Goal: Transaction & Acquisition: Purchase product/service

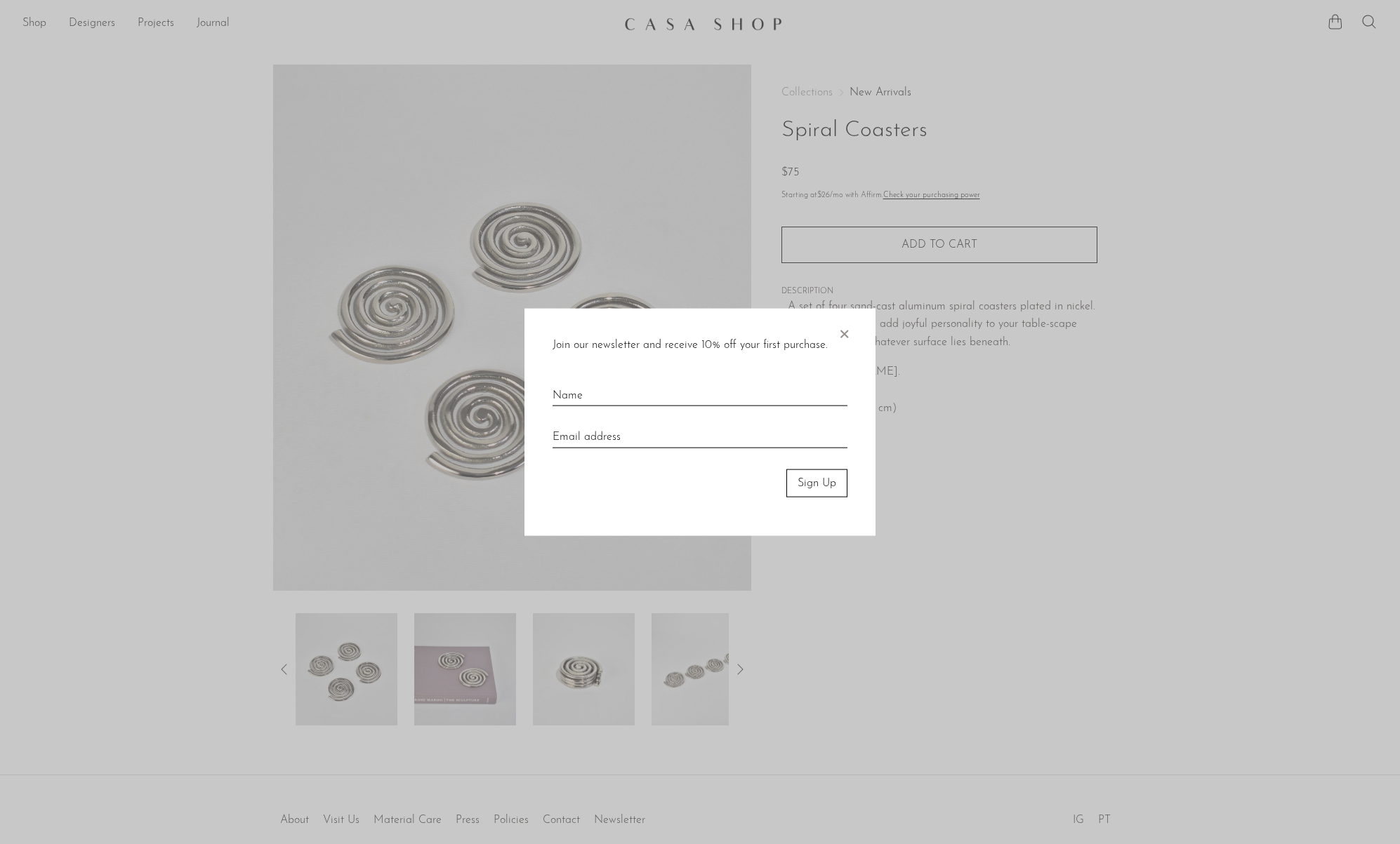
click at [845, 337] on span "×" at bounding box center [844, 330] width 14 height 45
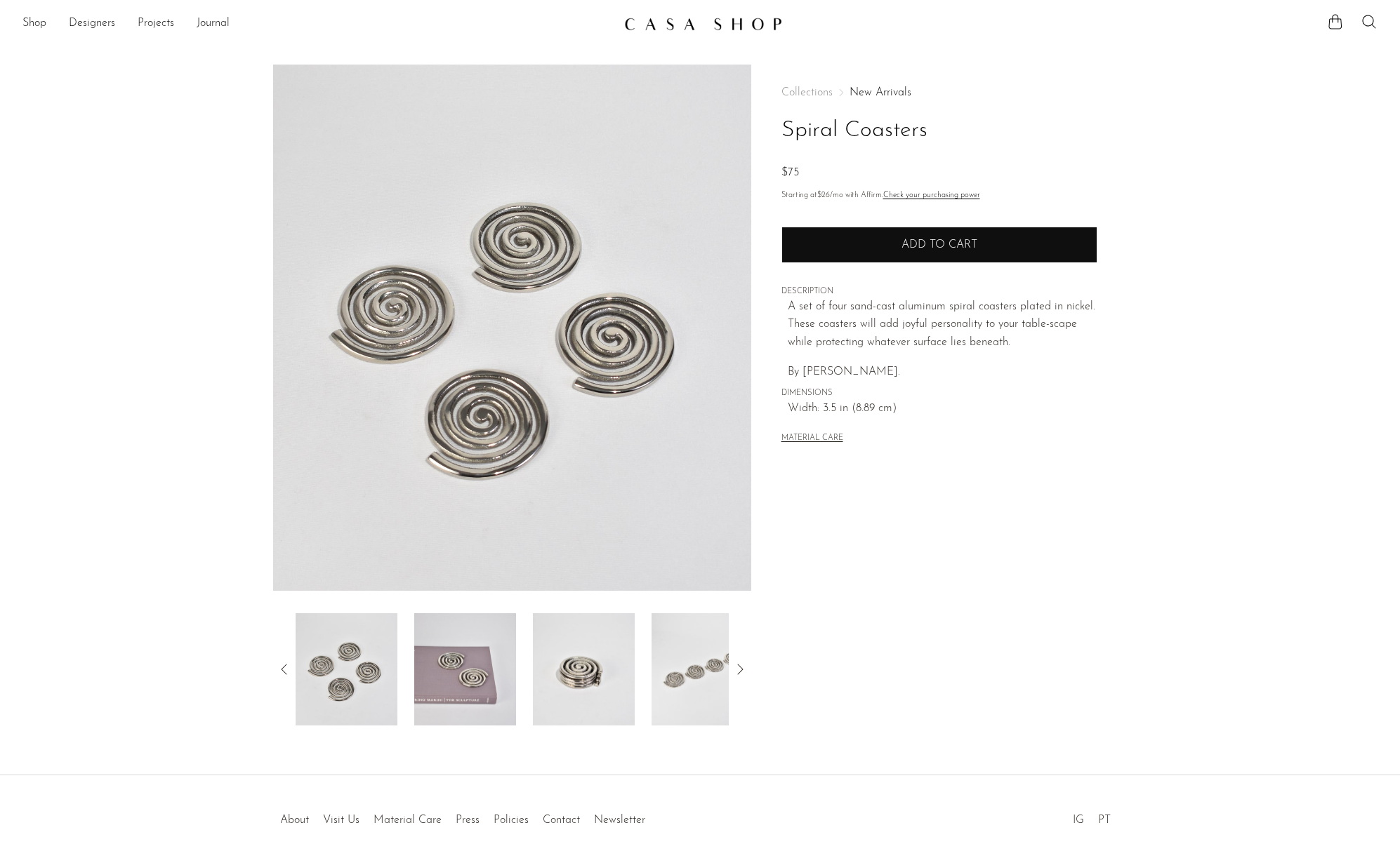
click at [940, 237] on button "Add to cart" at bounding box center [940, 245] width 316 height 37
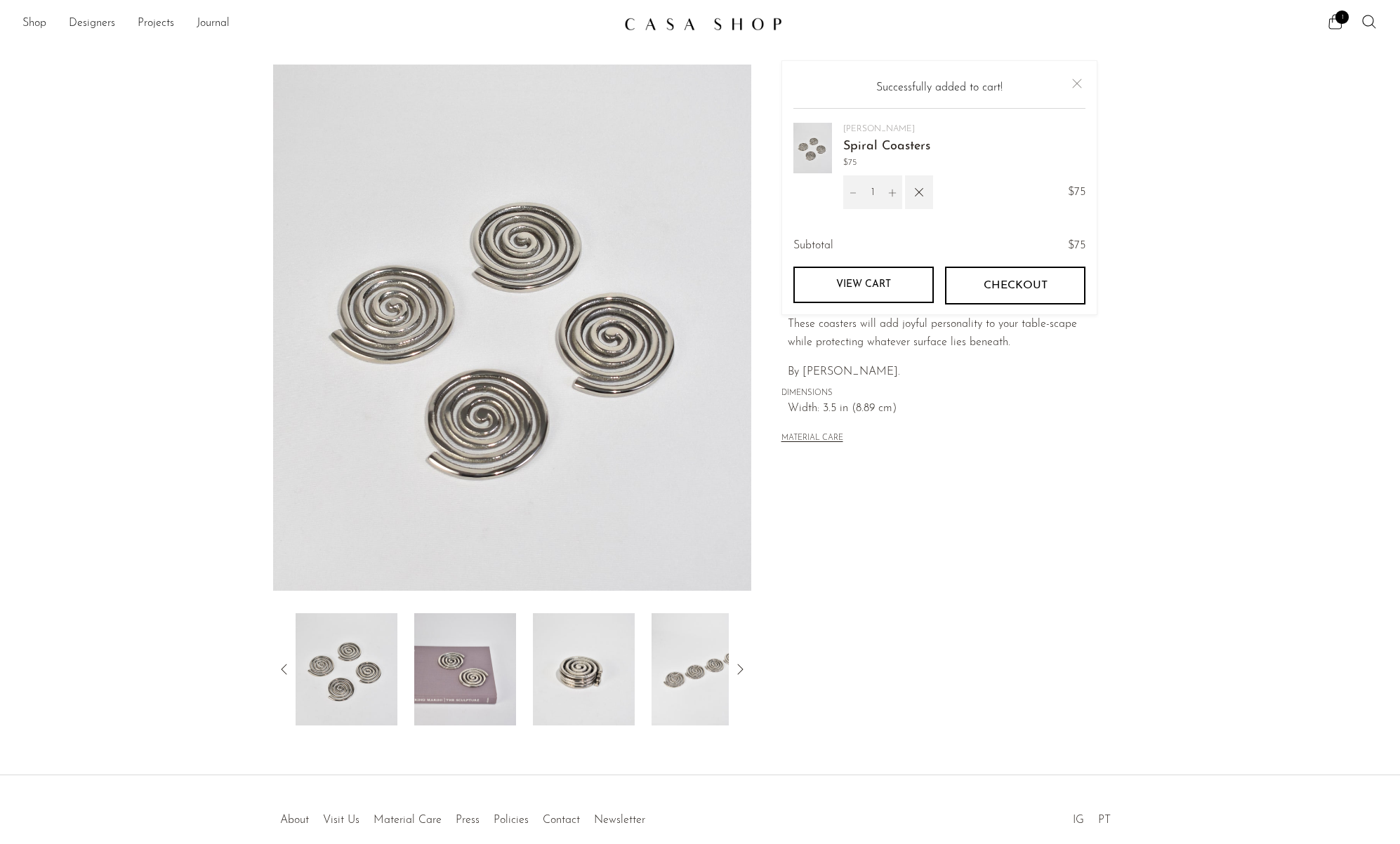
click at [1077, 83] on button "Close" at bounding box center [1077, 83] width 17 height 17
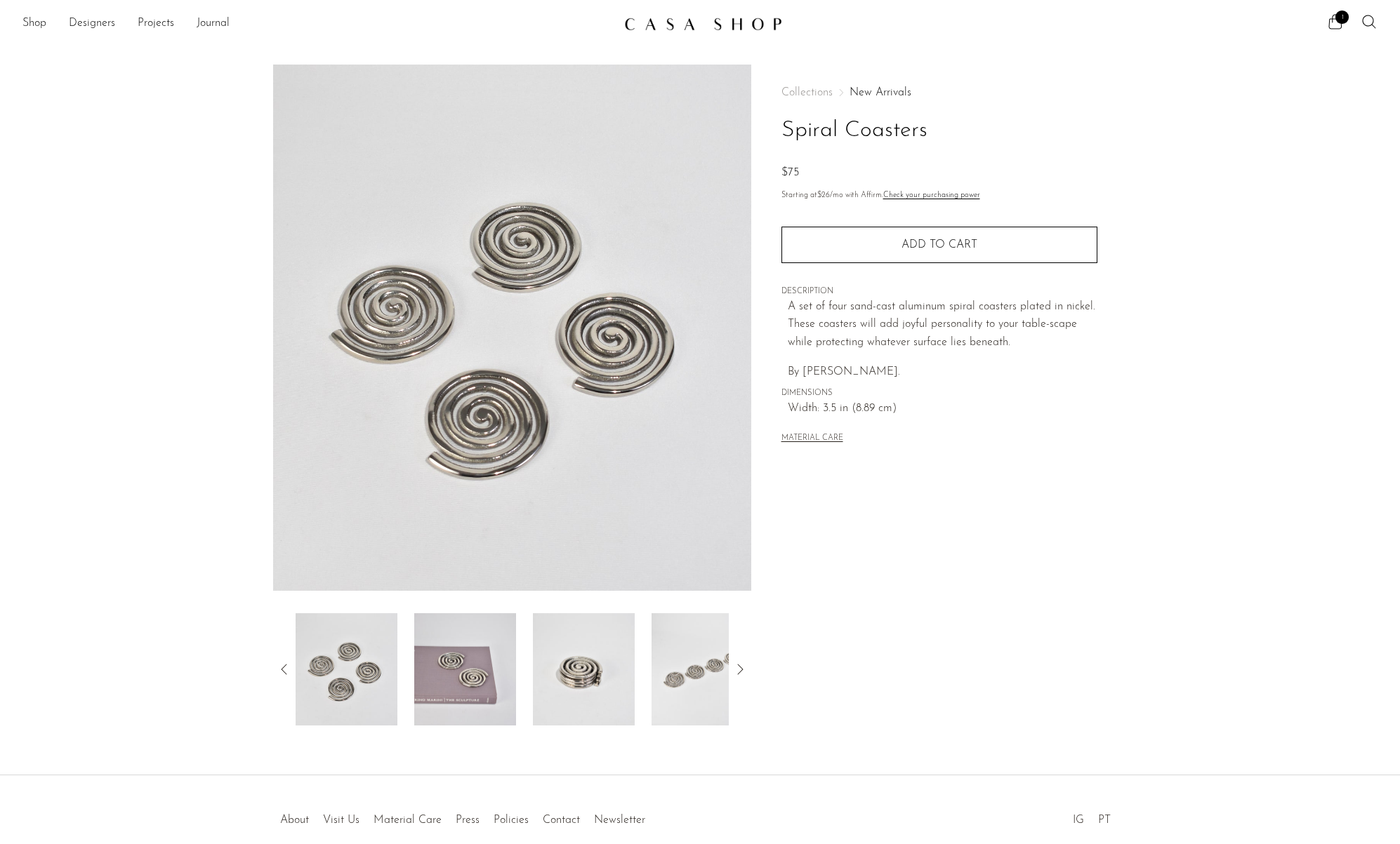
click at [672, 23] on img at bounding box center [703, 24] width 158 height 14
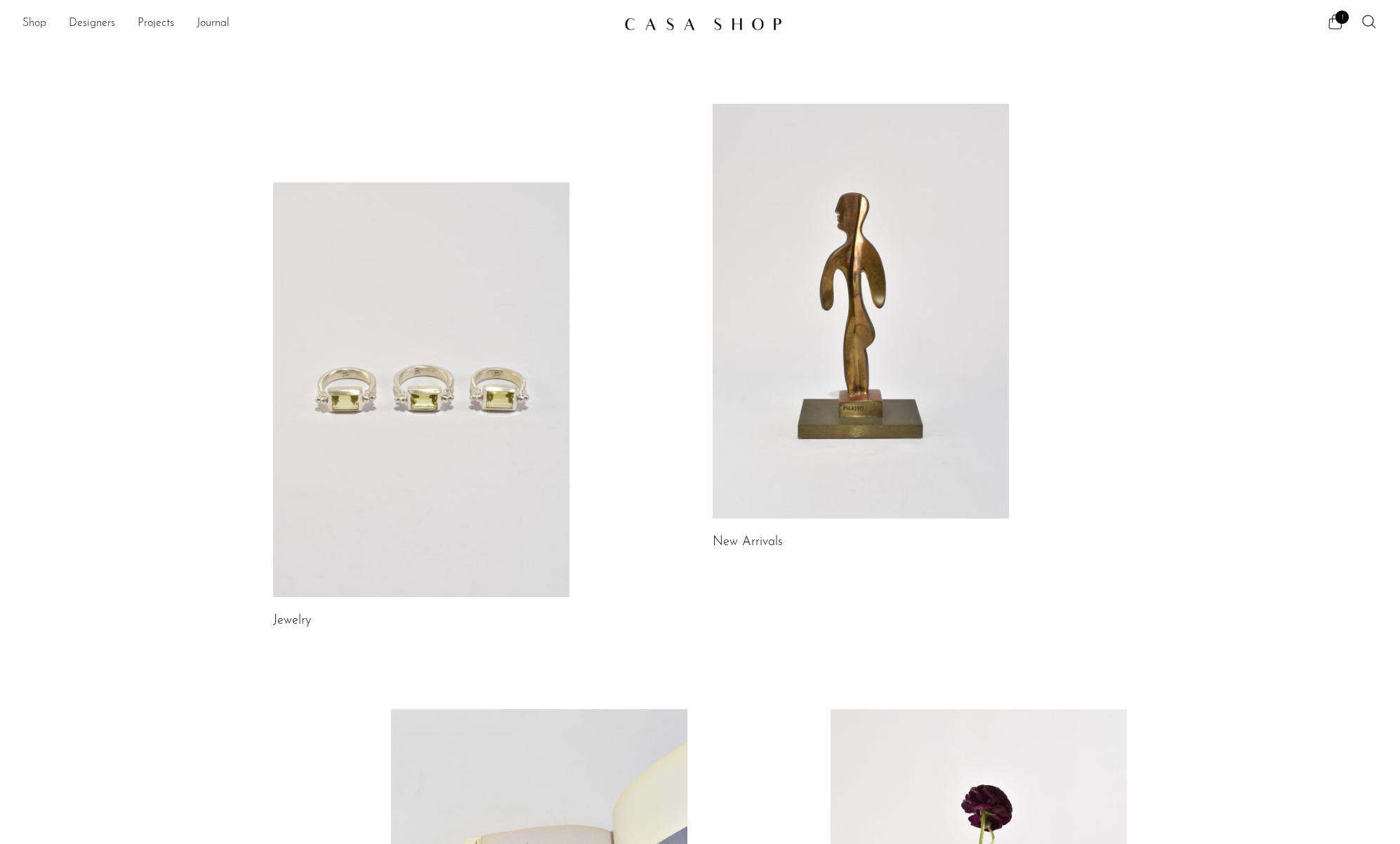
click at [26, 22] on link "Shop" at bounding box center [34, 23] width 24 height 18
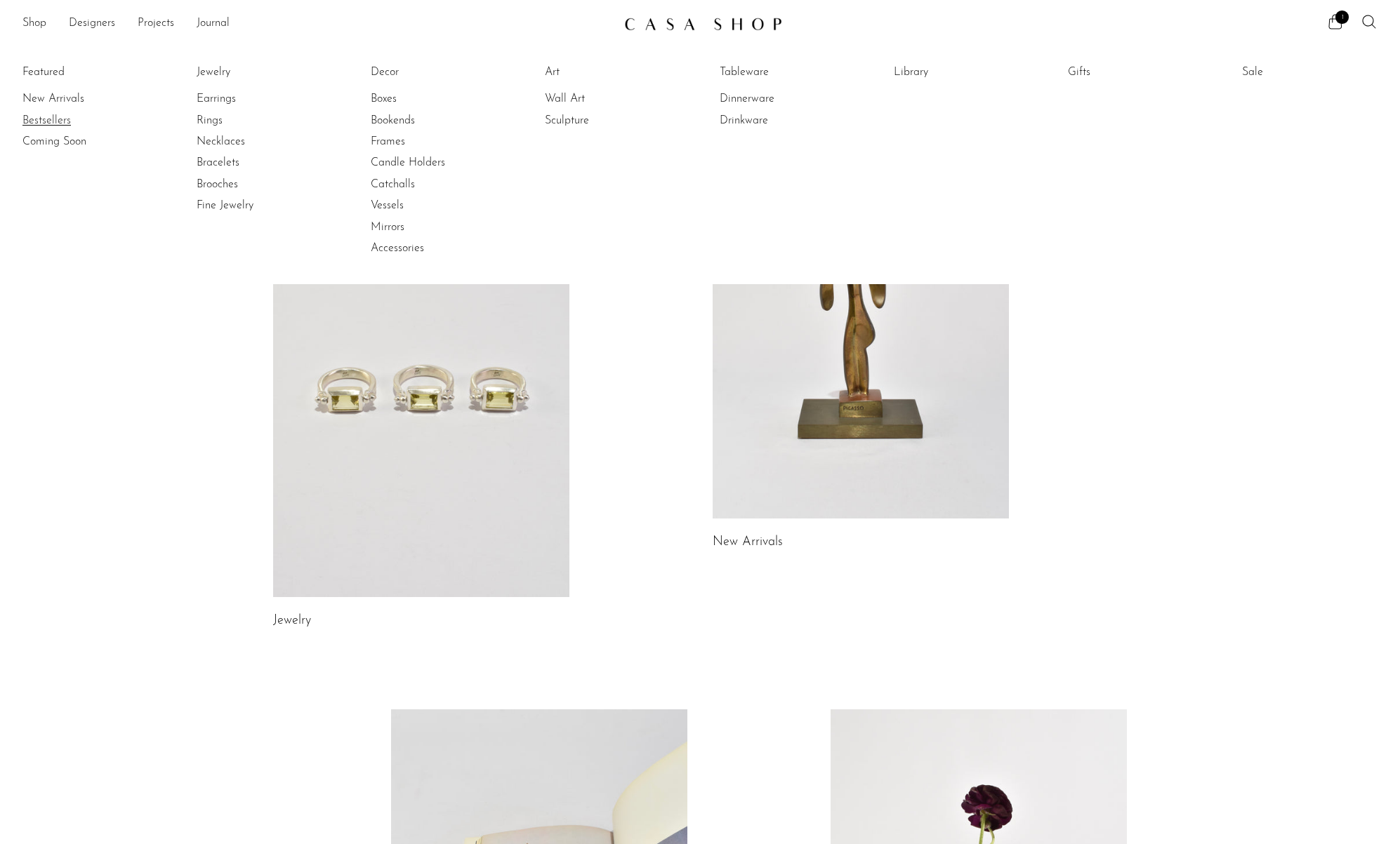
click at [57, 121] on link "Bestsellers" at bounding box center [75, 121] width 105 height 15
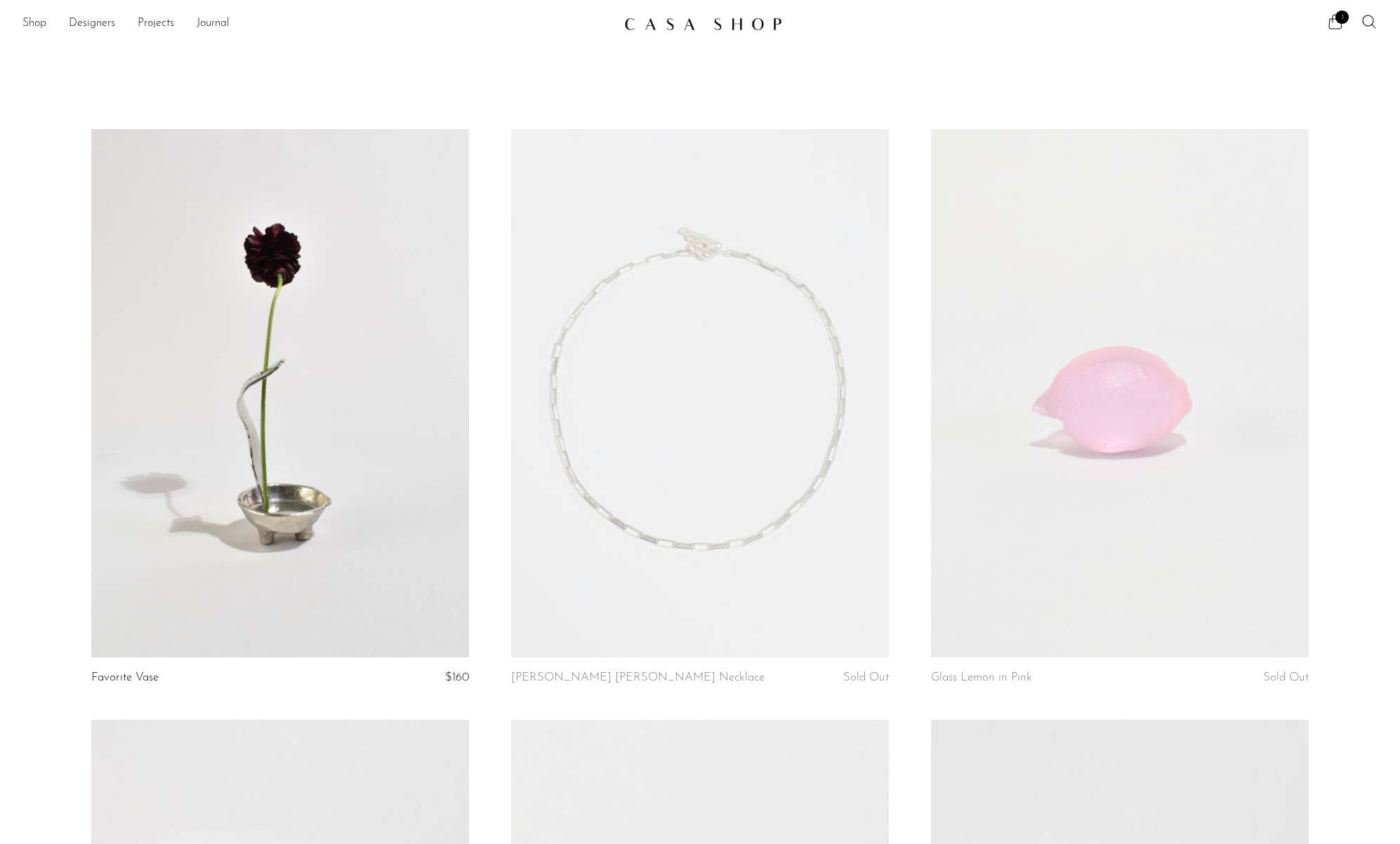
click at [46, 23] on link "Shop" at bounding box center [34, 23] width 24 height 18
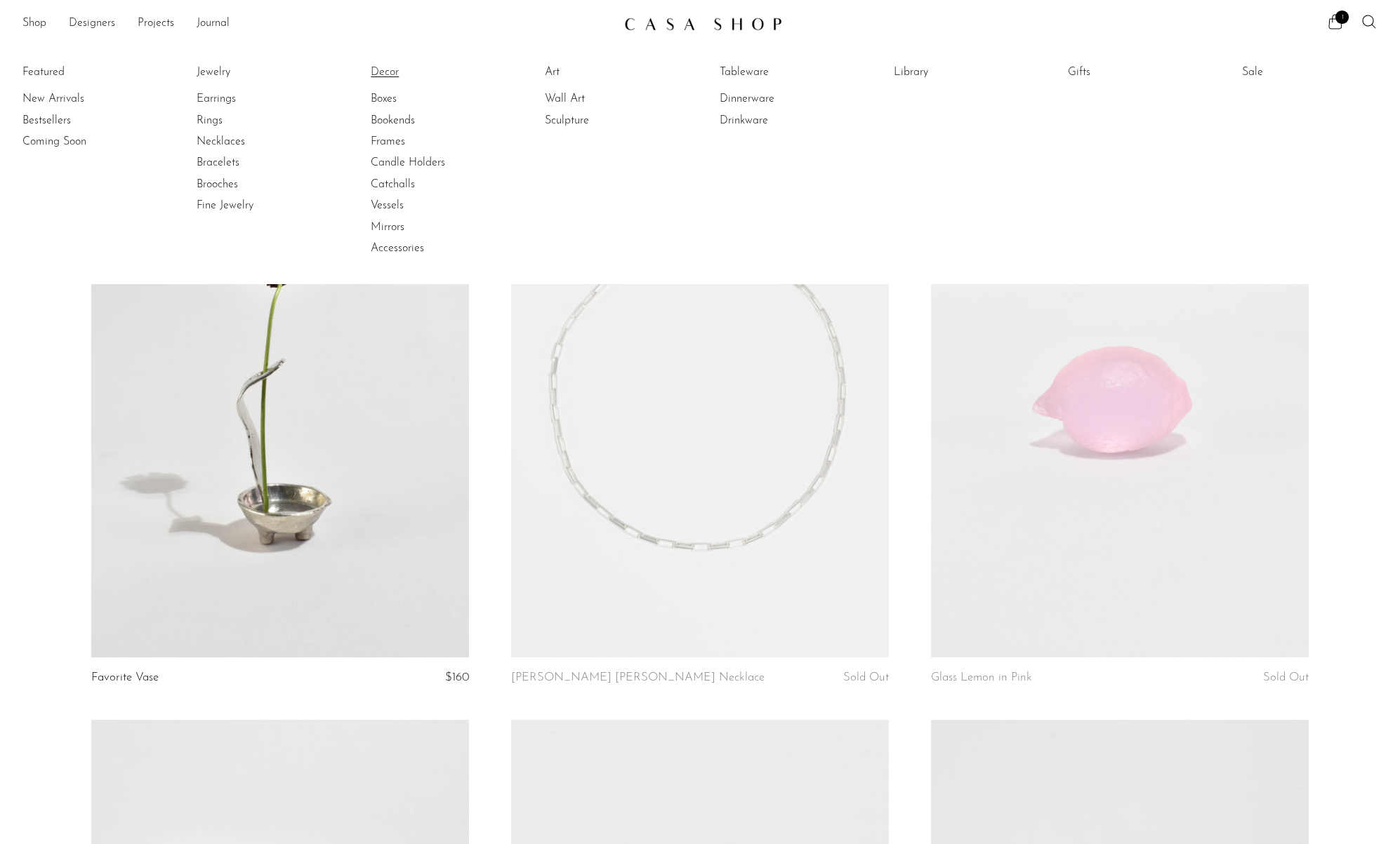
click at [387, 70] on link "Decor" at bounding box center [423, 72] width 105 height 15
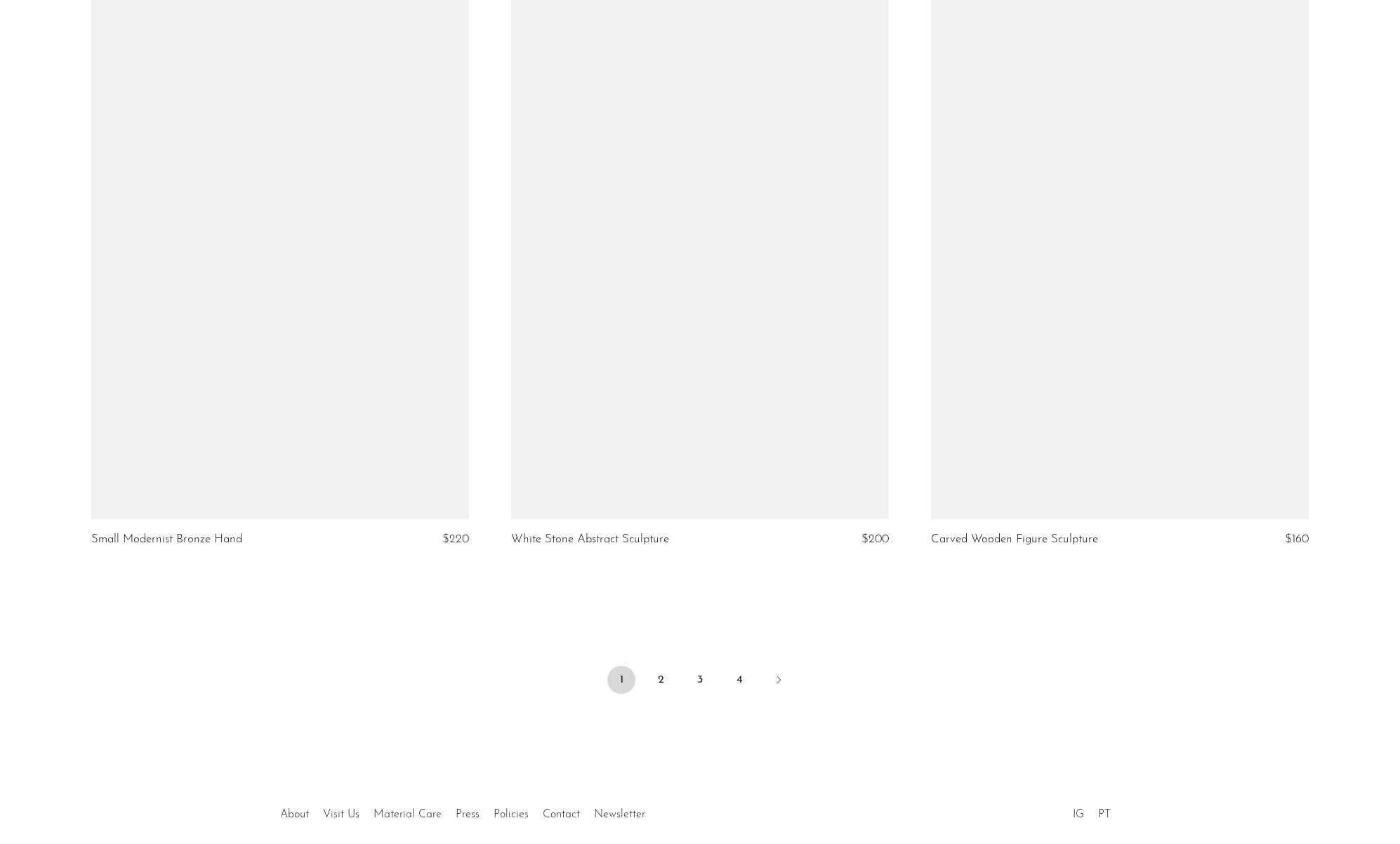
scroll to position [6701, 0]
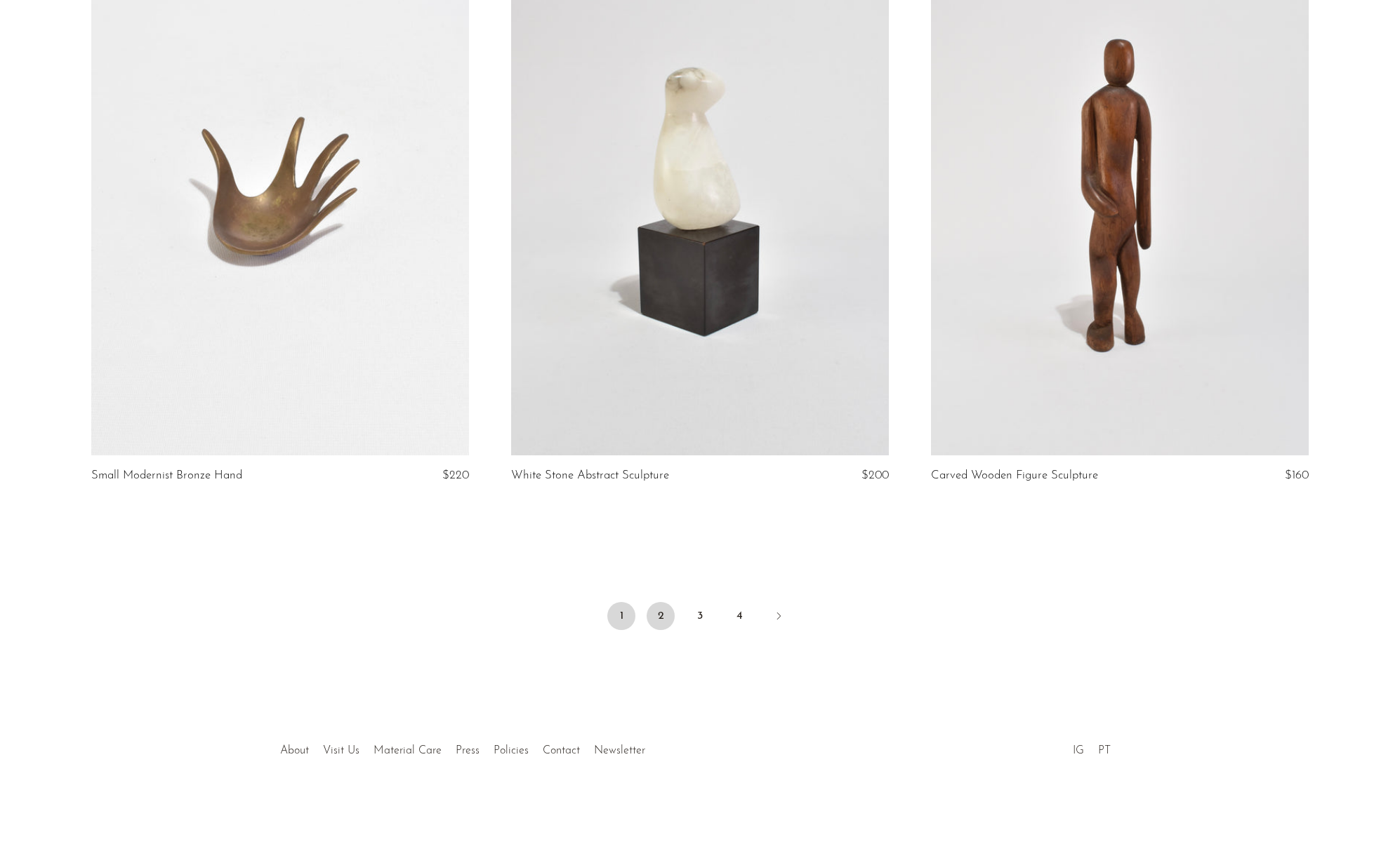
click at [666, 616] on link "2" at bounding box center [660, 616] width 28 height 28
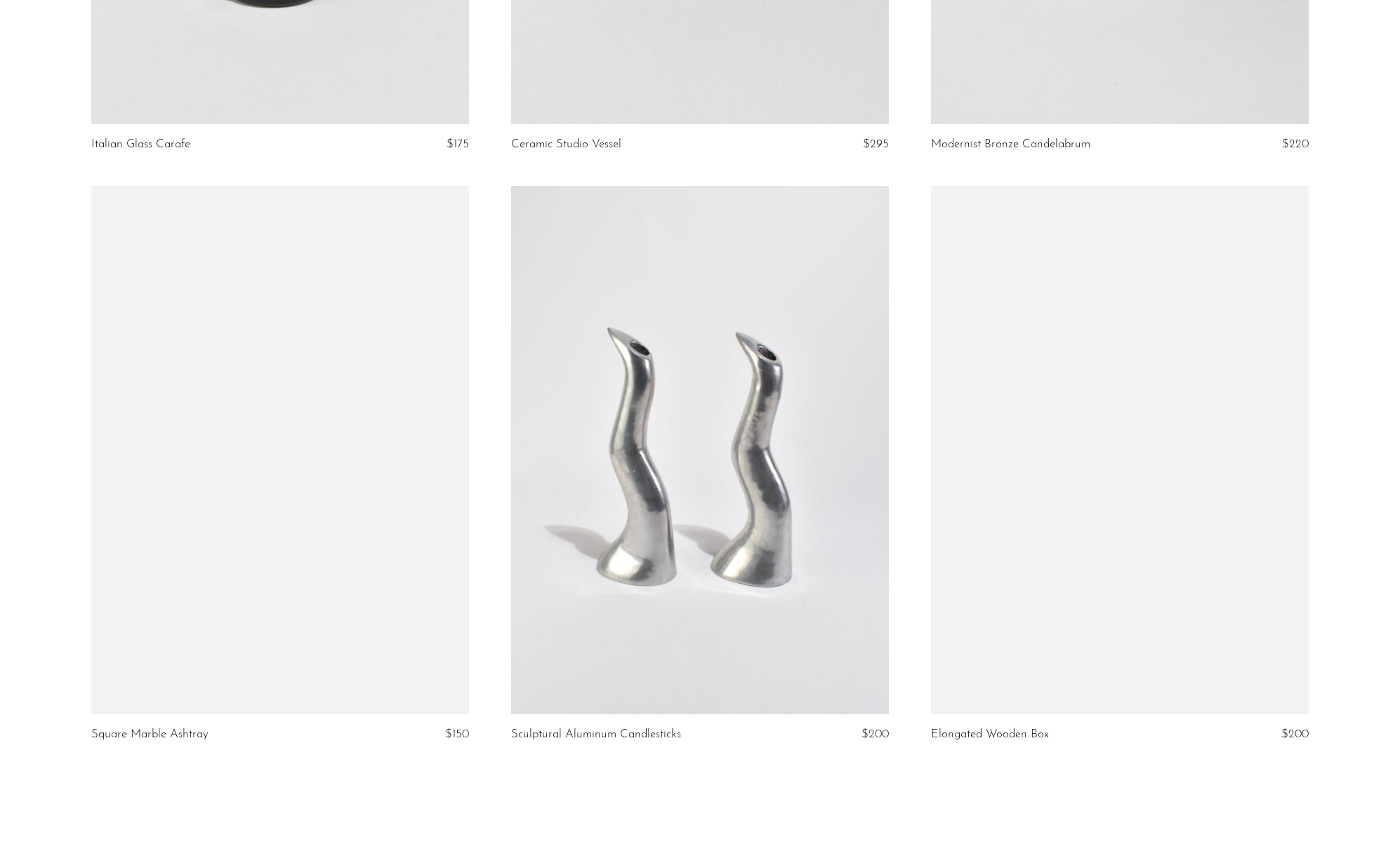
scroll to position [6701, 0]
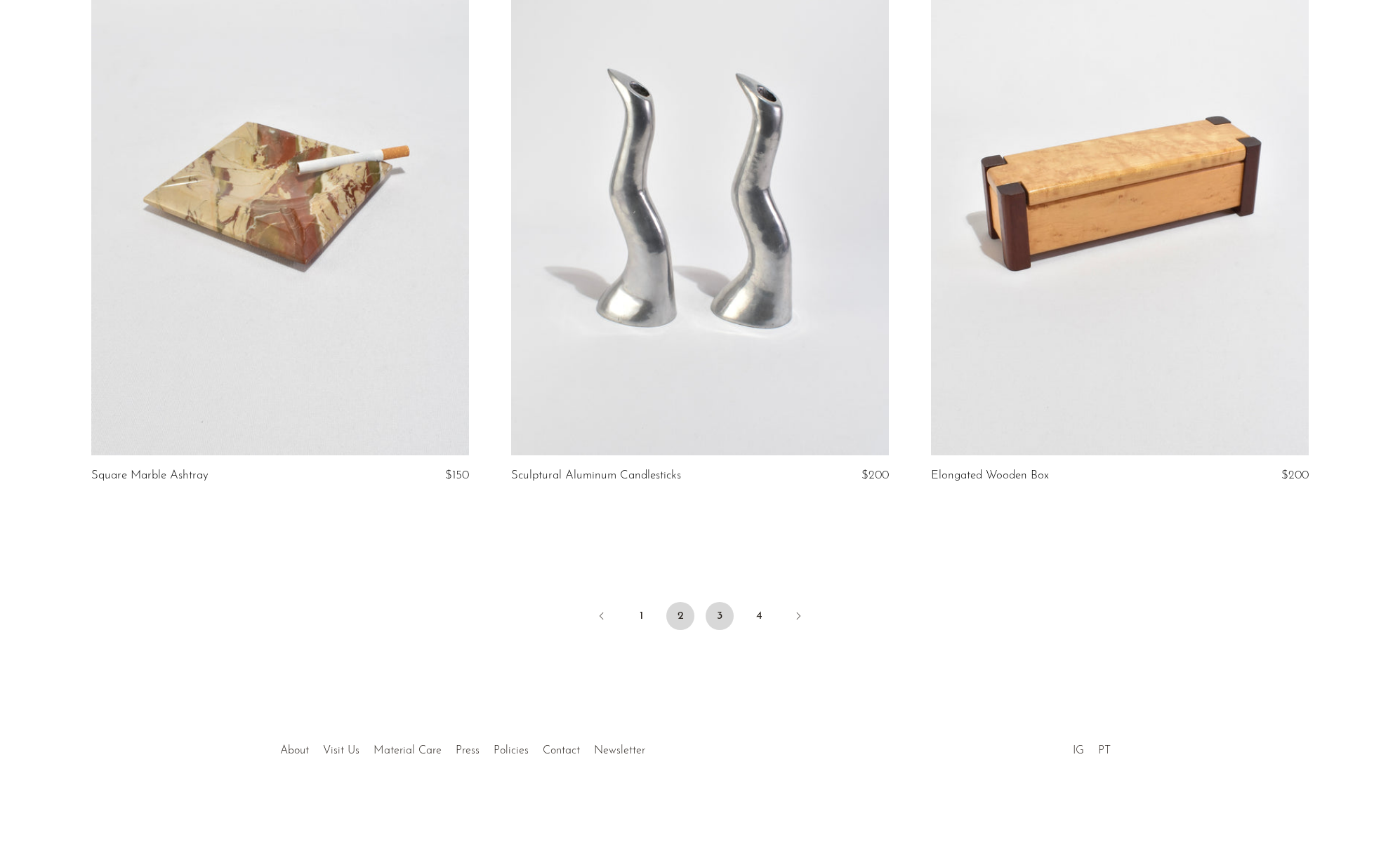
click at [725, 609] on link "3" at bounding box center [720, 616] width 28 height 28
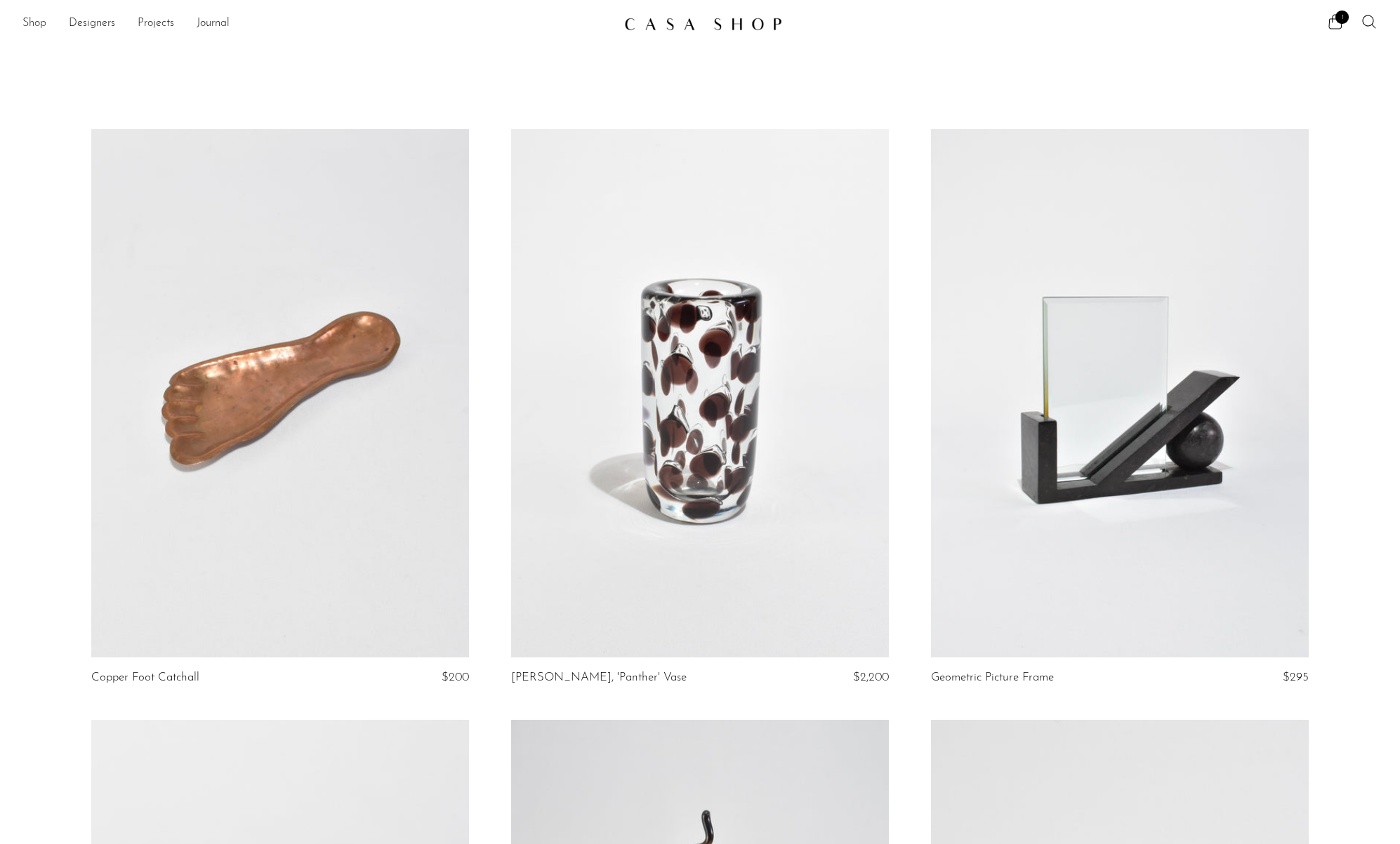
click at [42, 24] on link "Shop" at bounding box center [34, 23] width 24 height 18
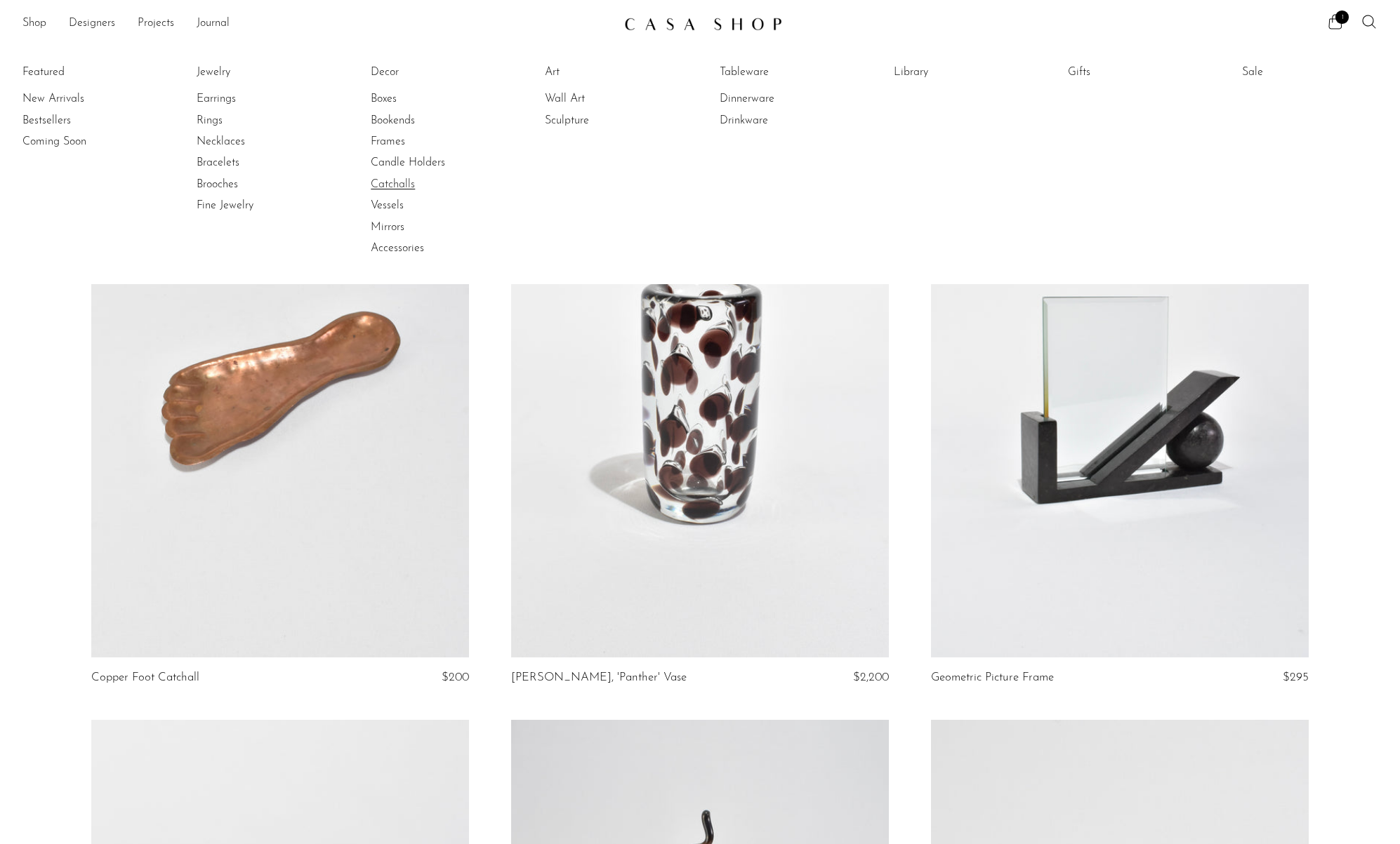
click at [395, 183] on link "Catchalls" at bounding box center [423, 184] width 105 height 15
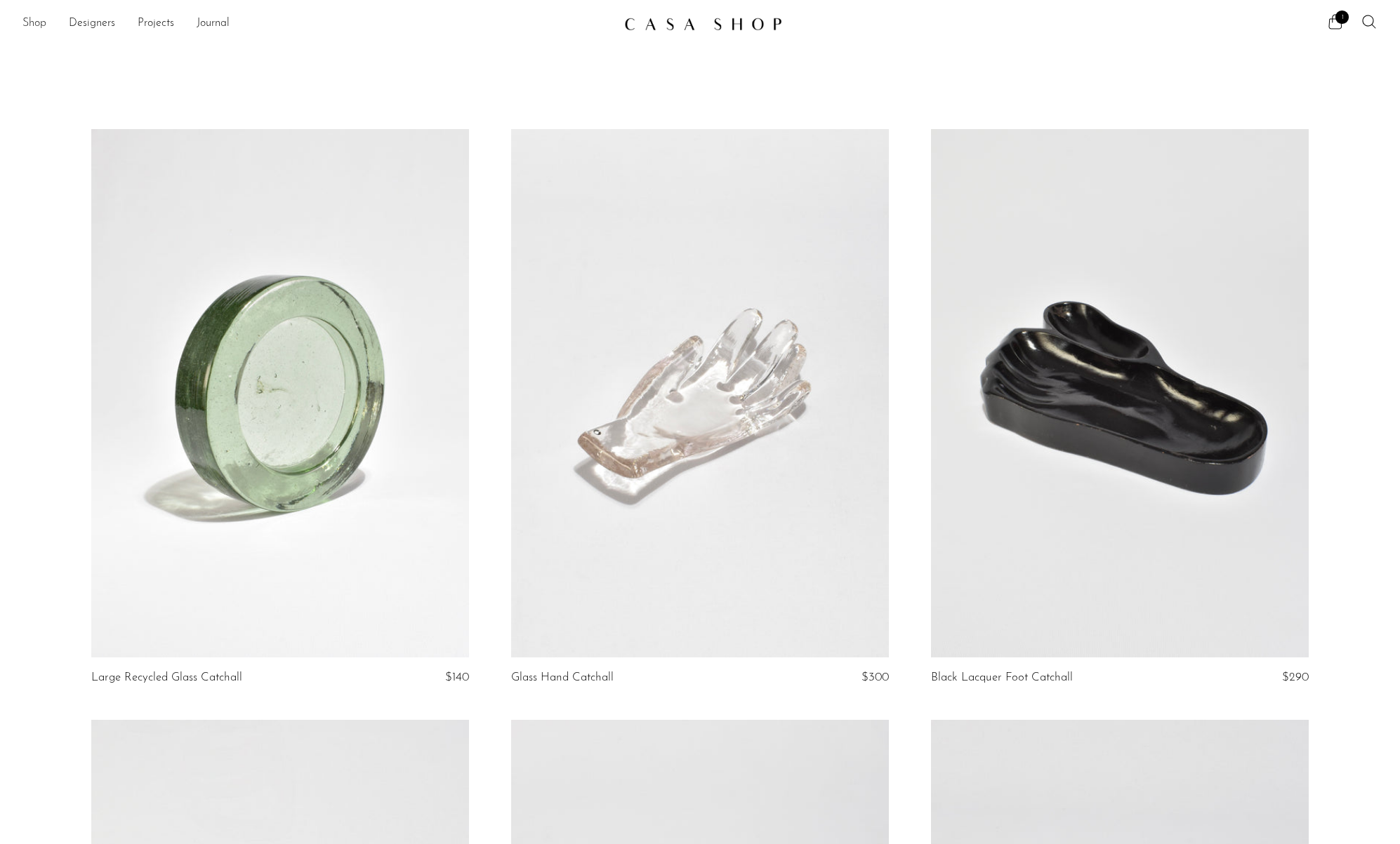
click at [31, 28] on link "Shop" at bounding box center [34, 23] width 24 height 18
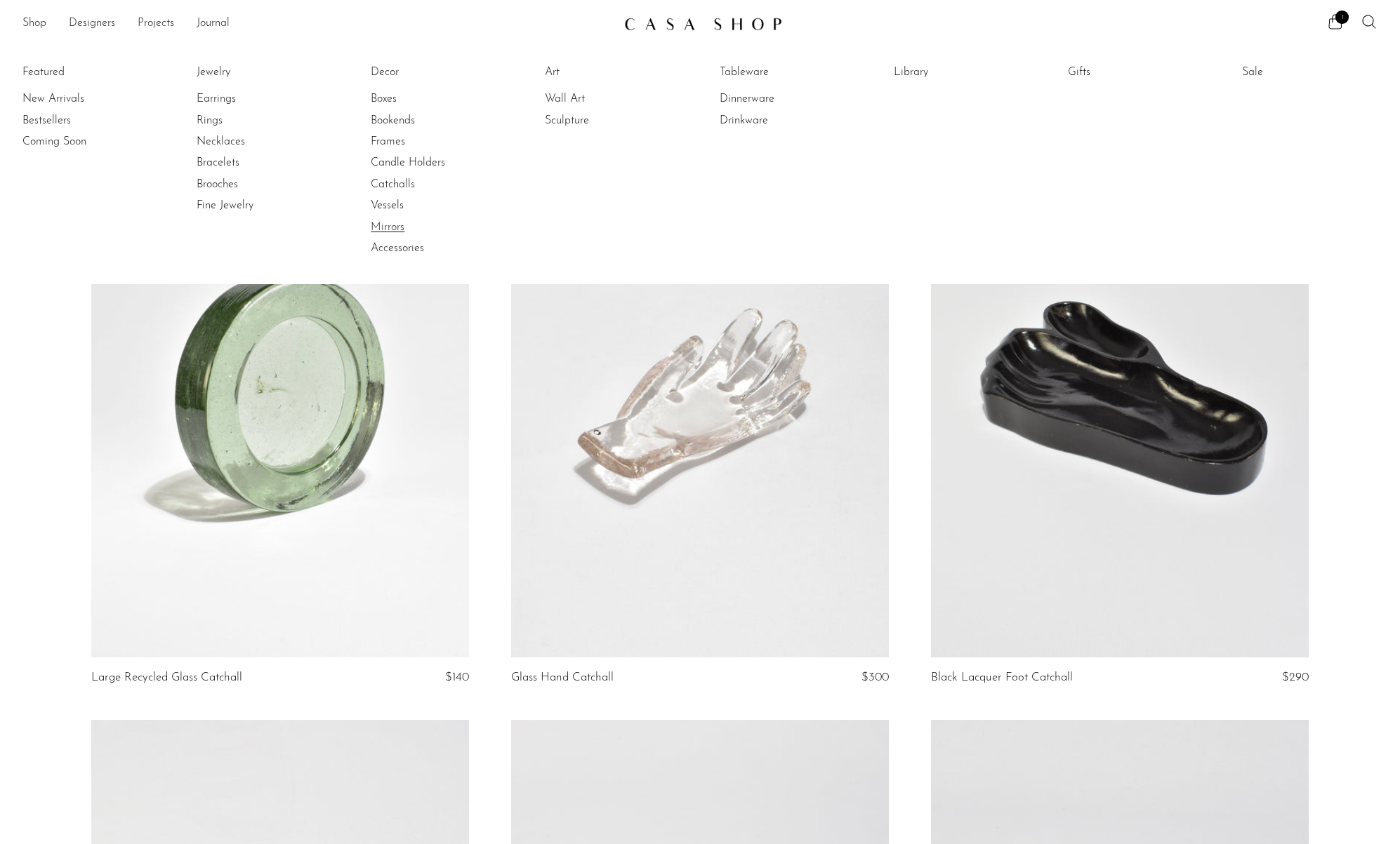
click at [389, 230] on link "Mirrors" at bounding box center [423, 228] width 105 height 15
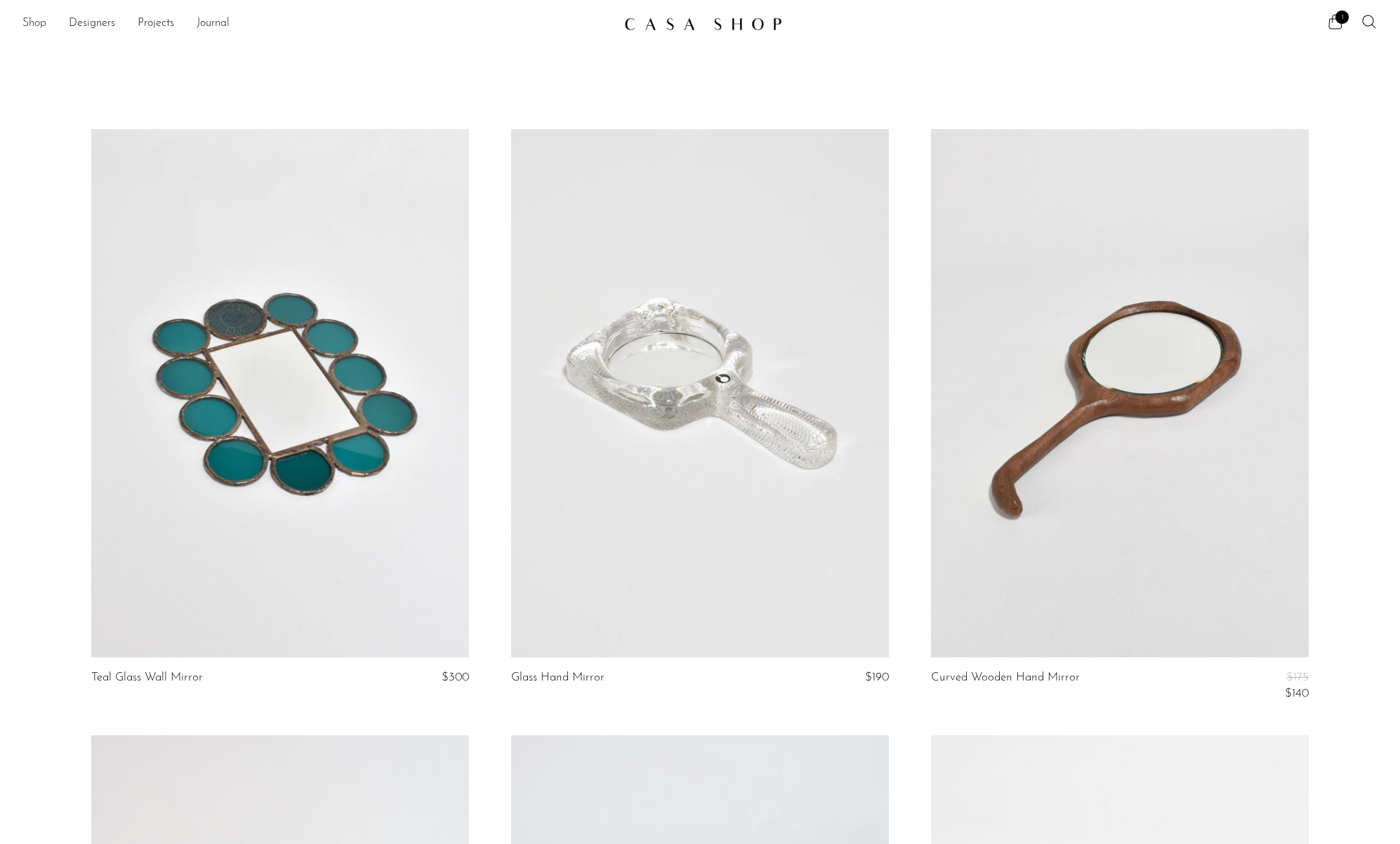
click at [30, 23] on link "Shop" at bounding box center [34, 23] width 24 height 18
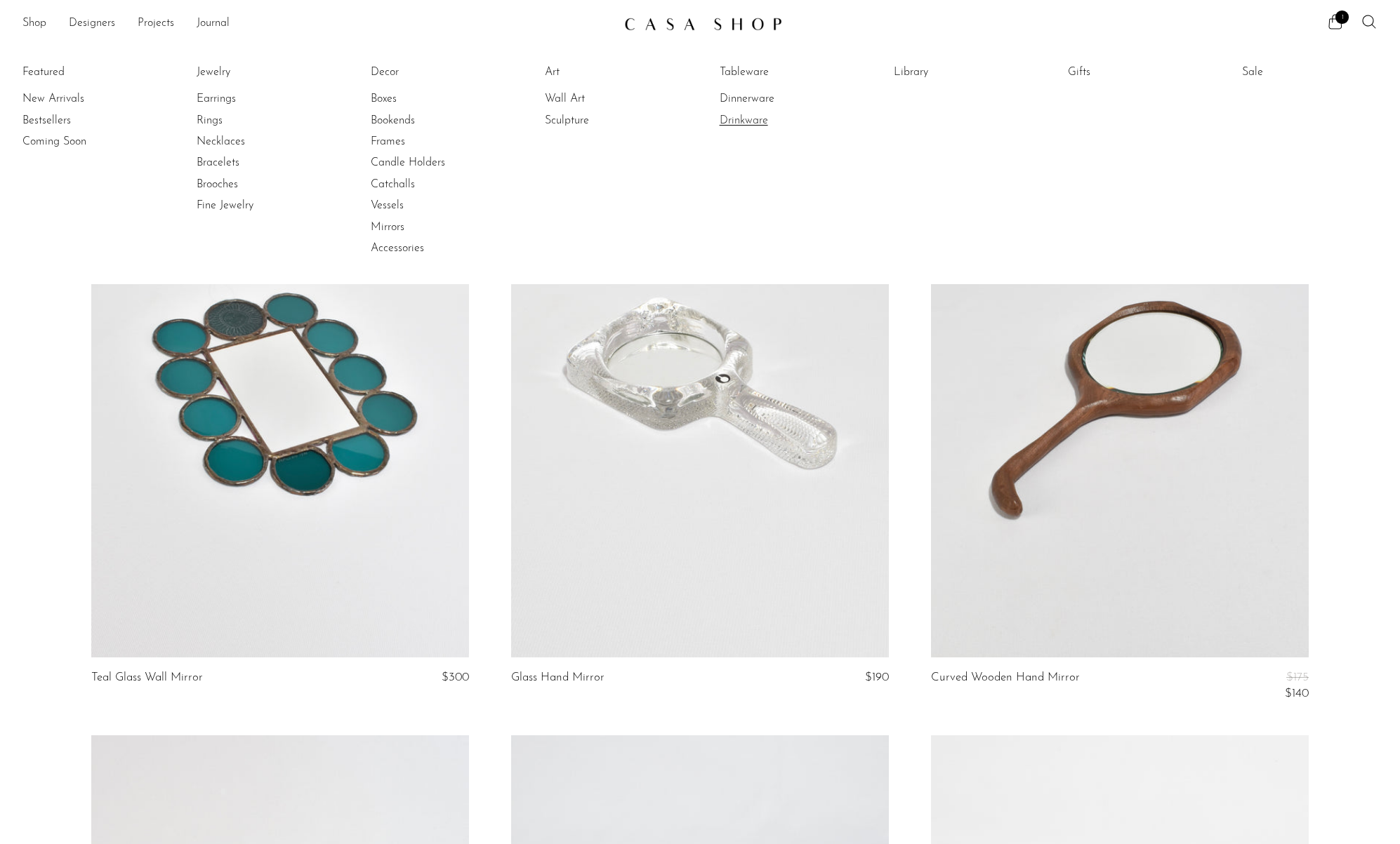
click at [750, 121] on link "Drinkware" at bounding box center [772, 121] width 105 height 15
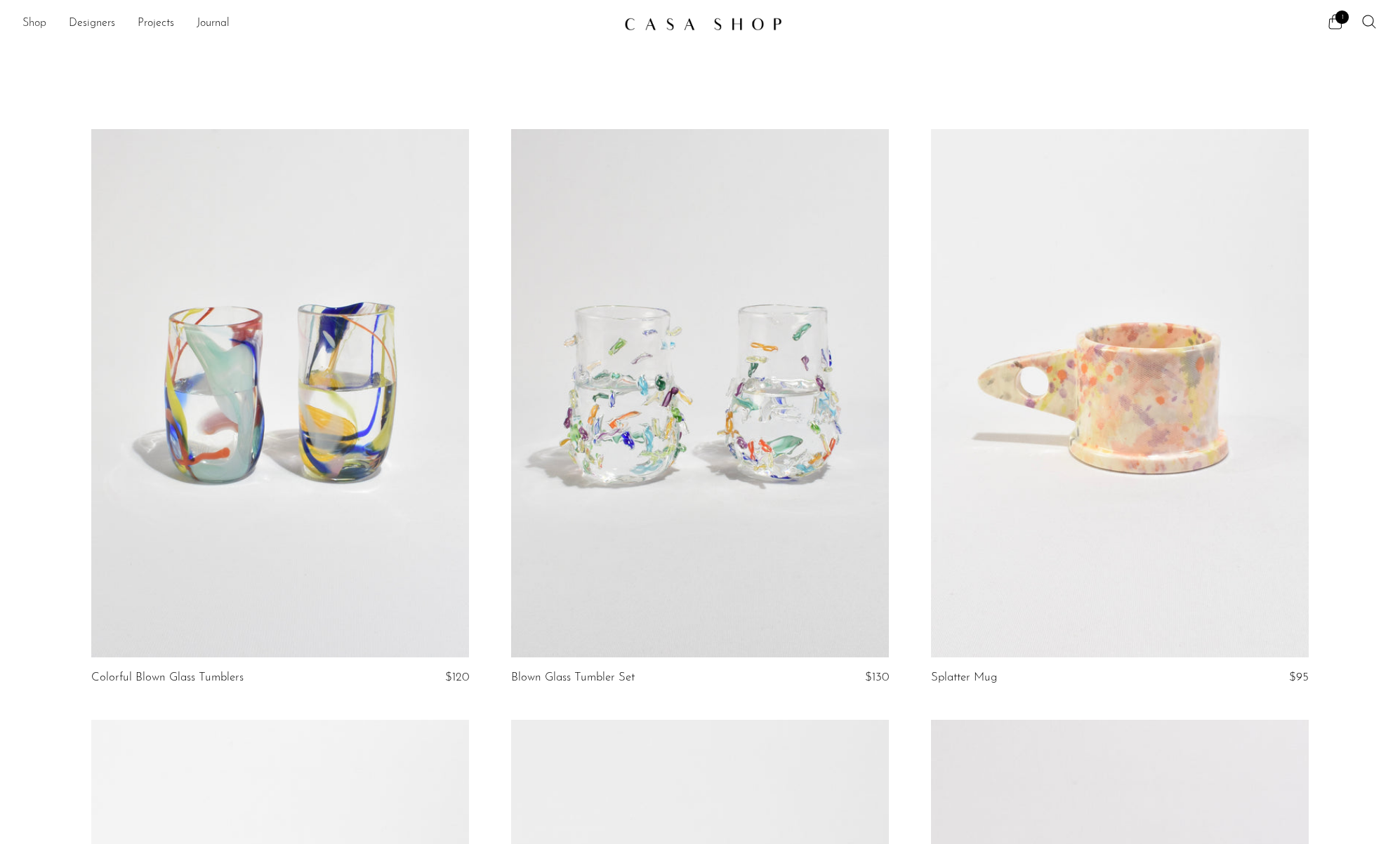
click at [38, 23] on link "Shop" at bounding box center [34, 23] width 24 height 18
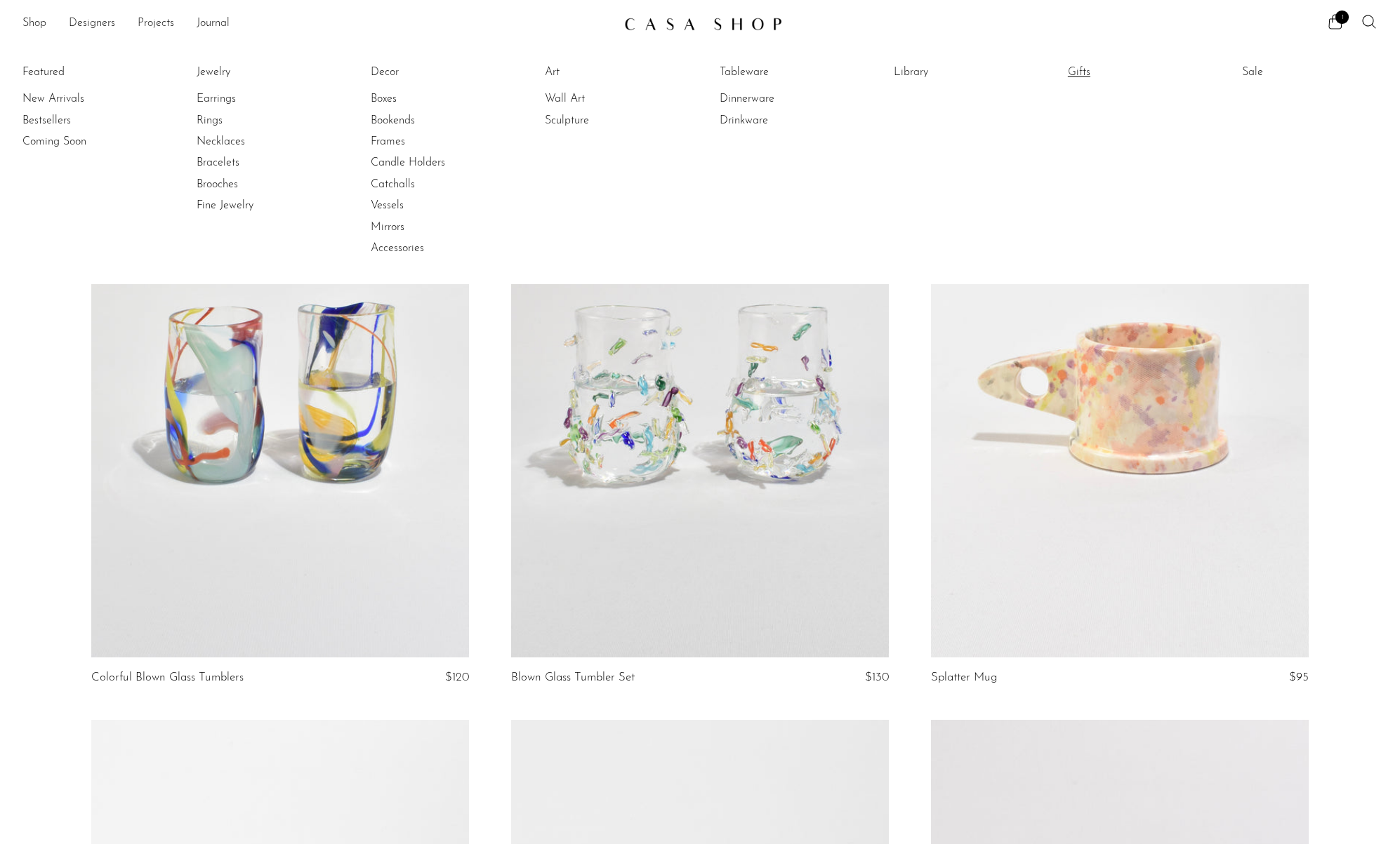
click at [1076, 68] on link "Gifts" at bounding box center [1121, 72] width 105 height 15
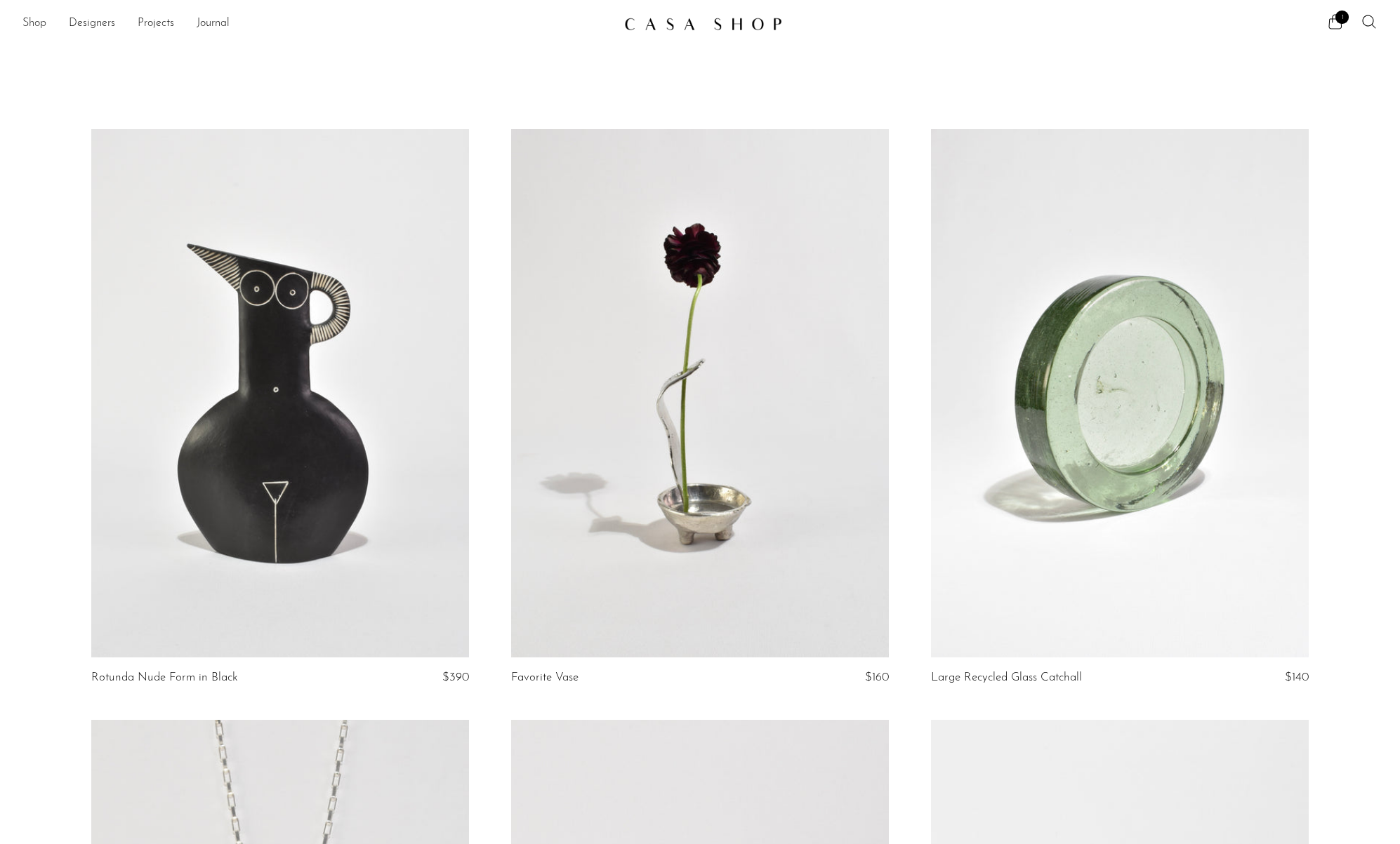
click at [38, 28] on link "Shop" at bounding box center [34, 23] width 24 height 18
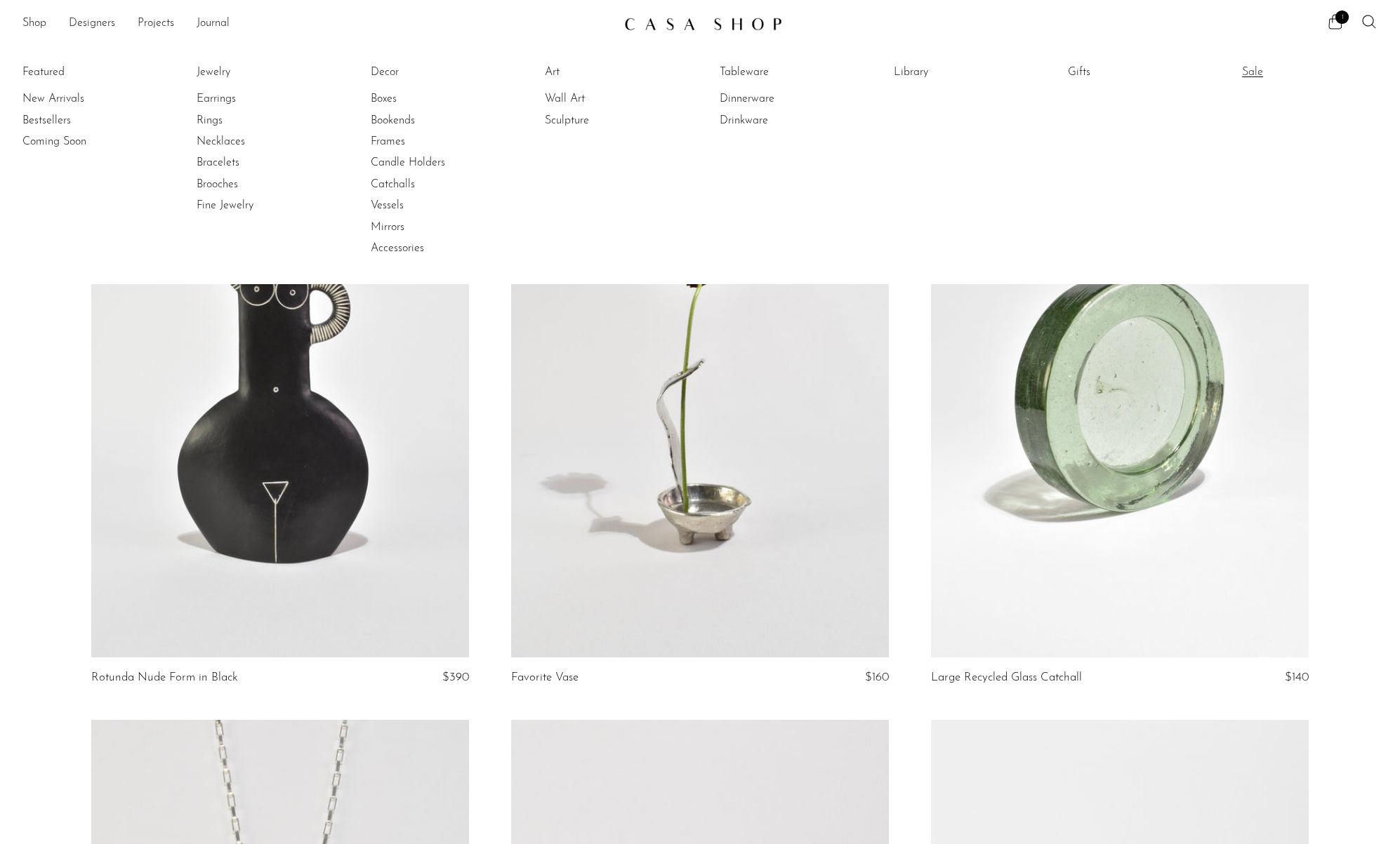
click at [1262, 69] on link "Sale" at bounding box center [1295, 72] width 105 height 15
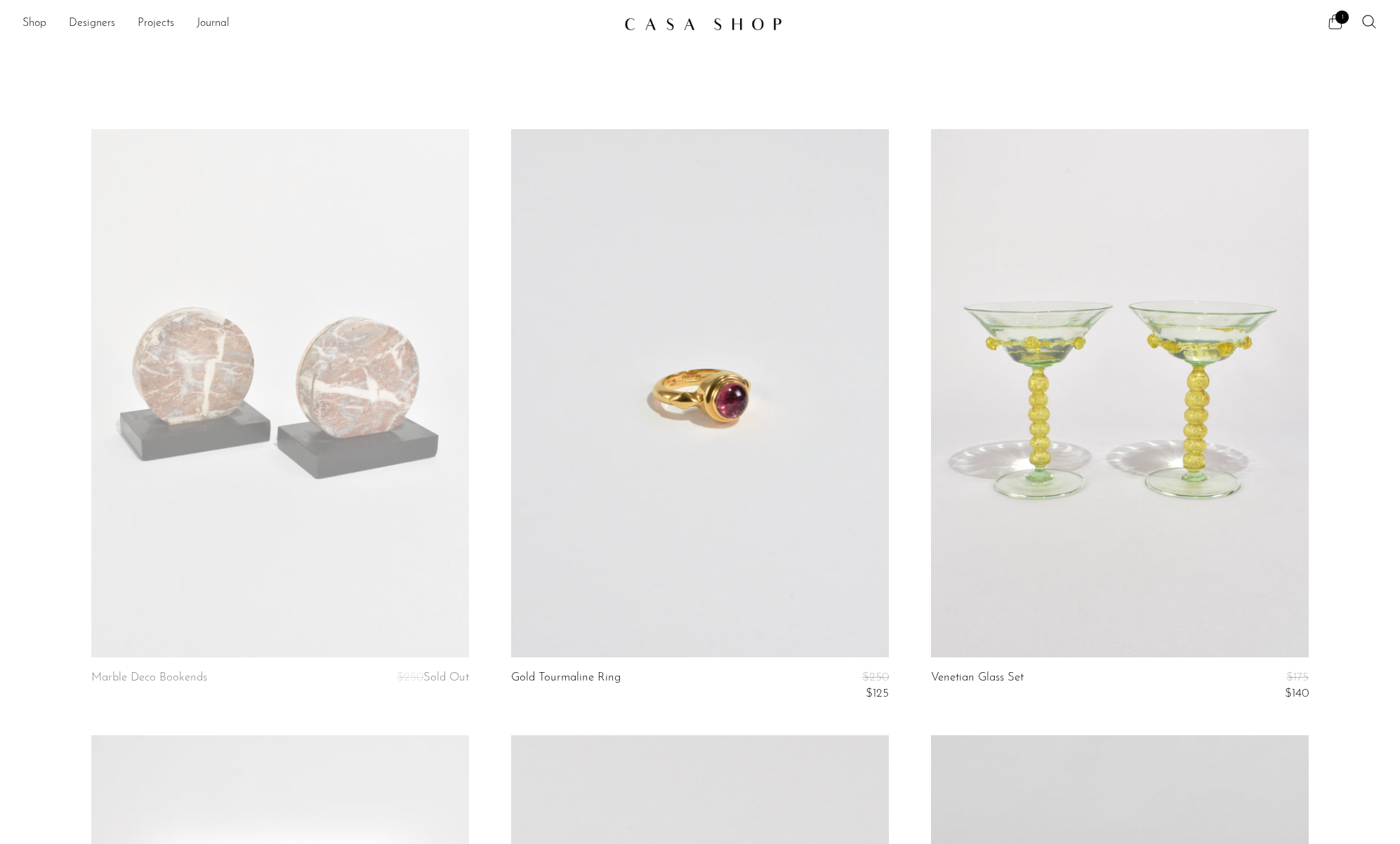
click at [1330, 24] on icon at bounding box center [1335, 22] width 17 height 17
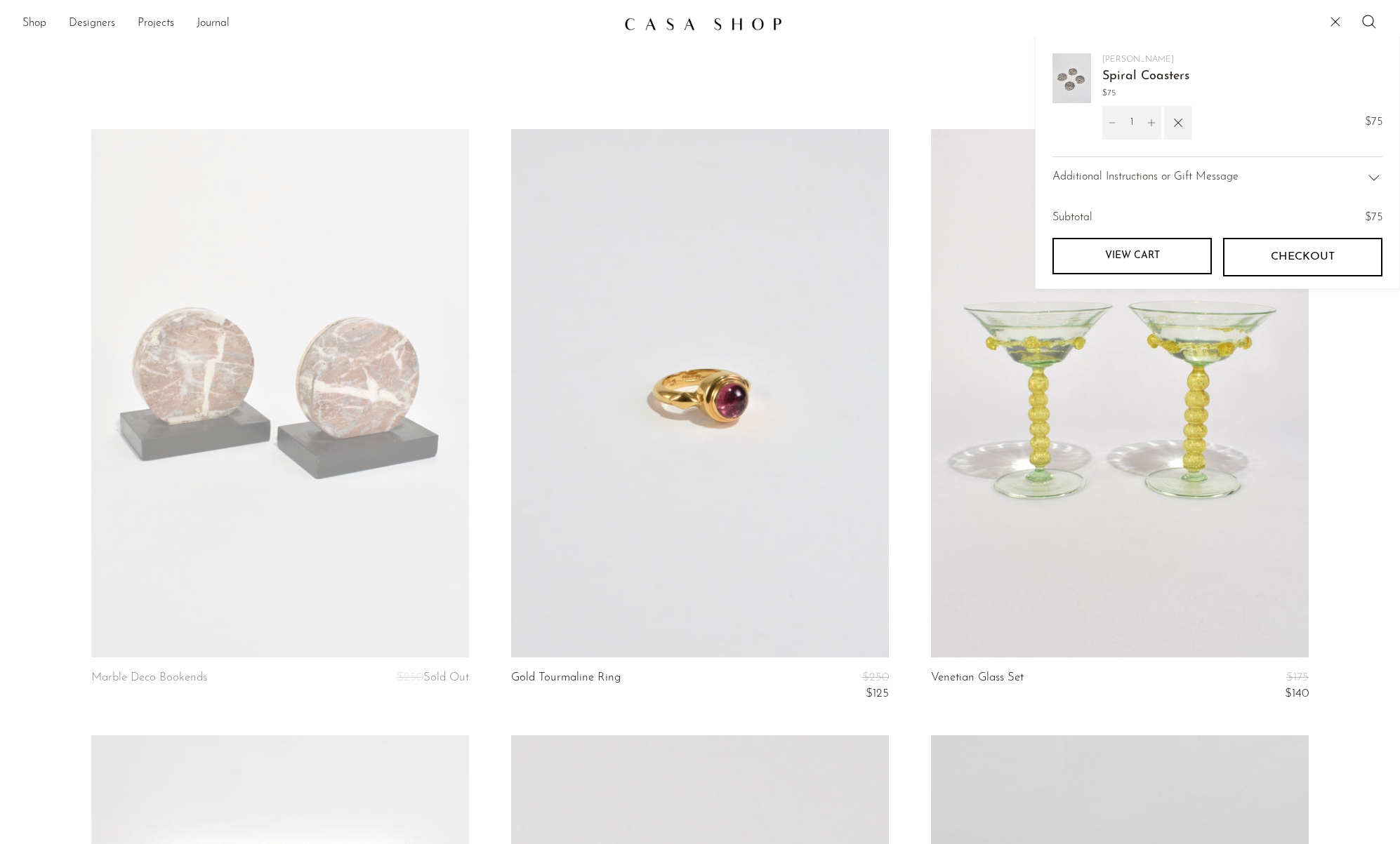
click at [1120, 263] on link "View cart" at bounding box center [1132, 256] width 160 height 37
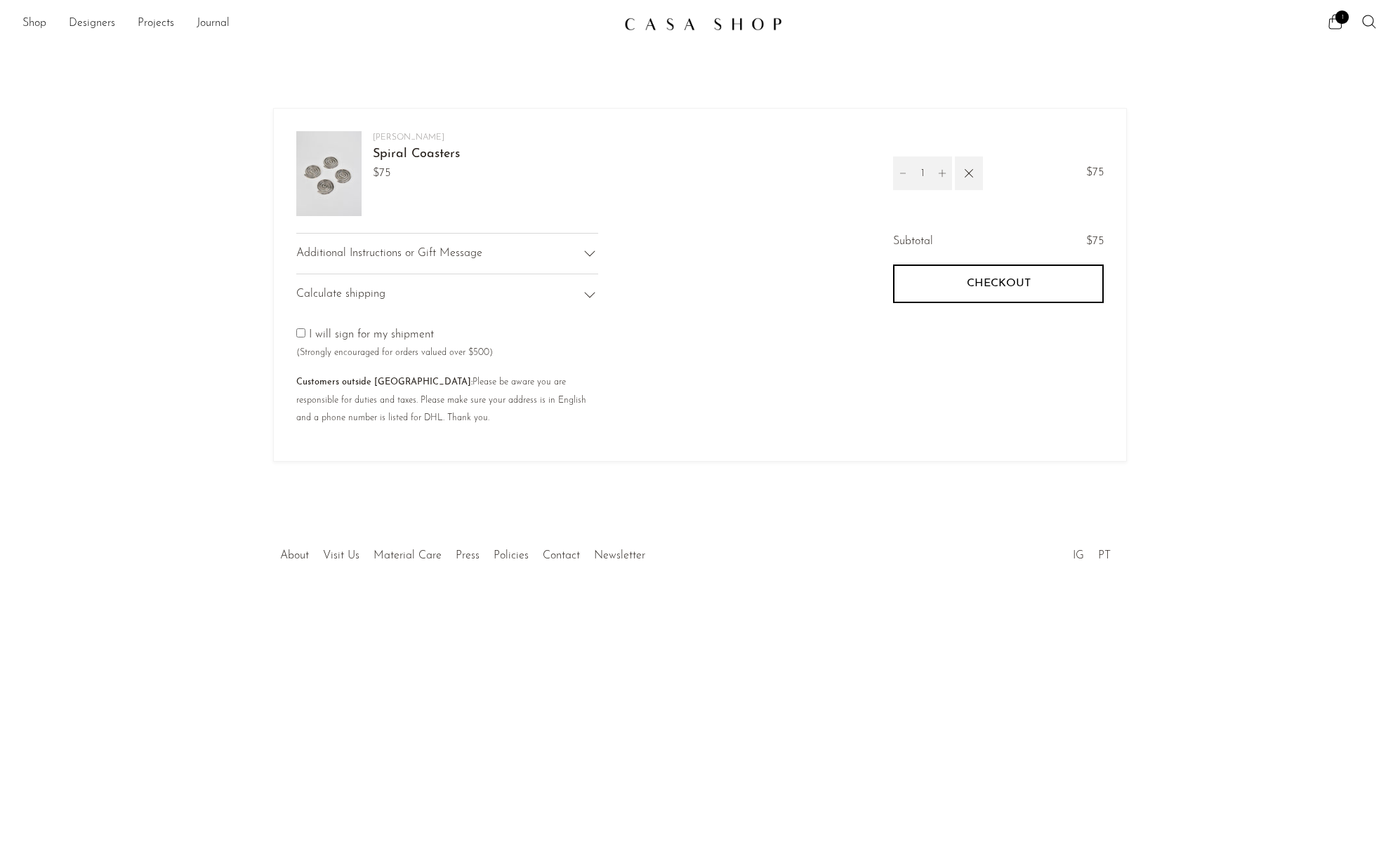
click at [581, 295] on div "Calculate shipping" at bounding box center [447, 294] width 302 height 42
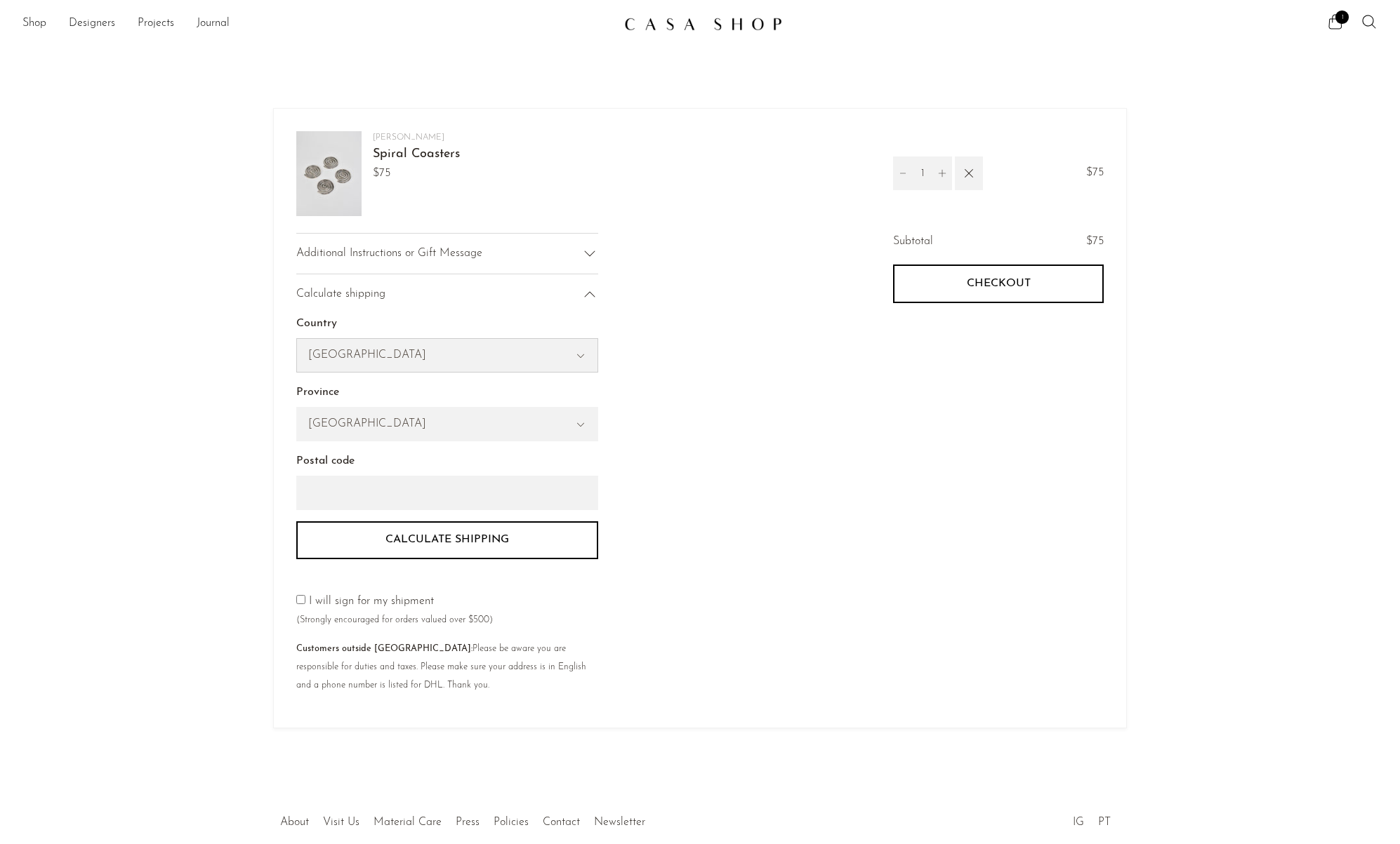
click at [573, 346] on select "[GEOGRAPHIC_DATA] [GEOGRAPHIC_DATA] [GEOGRAPHIC_DATA] [GEOGRAPHIC_DATA] --- [GE…" at bounding box center [448, 355] width 301 height 32
select select "[GEOGRAPHIC_DATA]"
click at [297, 339] on select "[GEOGRAPHIC_DATA] [GEOGRAPHIC_DATA] [GEOGRAPHIC_DATA] [GEOGRAPHIC_DATA] --- [GE…" at bounding box center [448, 355] width 301 height 32
click at [448, 433] on select "[US_STATE] [US_STATE] [US_STATE] [US_STATE] [US_STATE] Armed Forces Americas Ar…" at bounding box center [448, 424] width 301 height 32
select select "[US_STATE]"
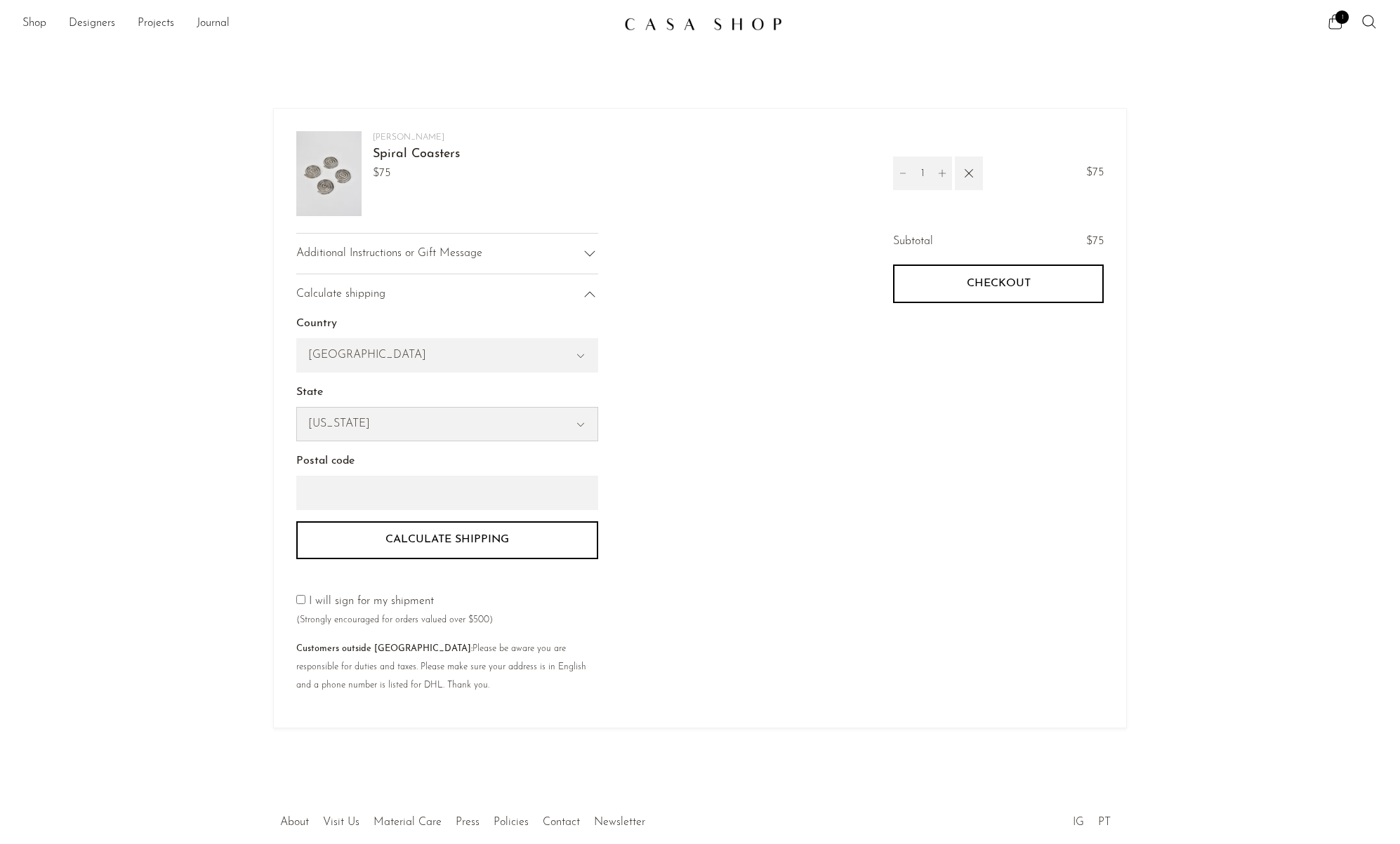
click at [297, 408] on select "[US_STATE] [US_STATE] [US_STATE] [US_STATE] [US_STATE] Armed Forces Americas Ar…" at bounding box center [448, 424] width 301 height 32
click at [500, 496] on input "Postal code" at bounding box center [447, 492] width 302 height 34
type input "10034"
click at [426, 537] on button "Calculate shipping" at bounding box center [447, 540] width 302 height 38
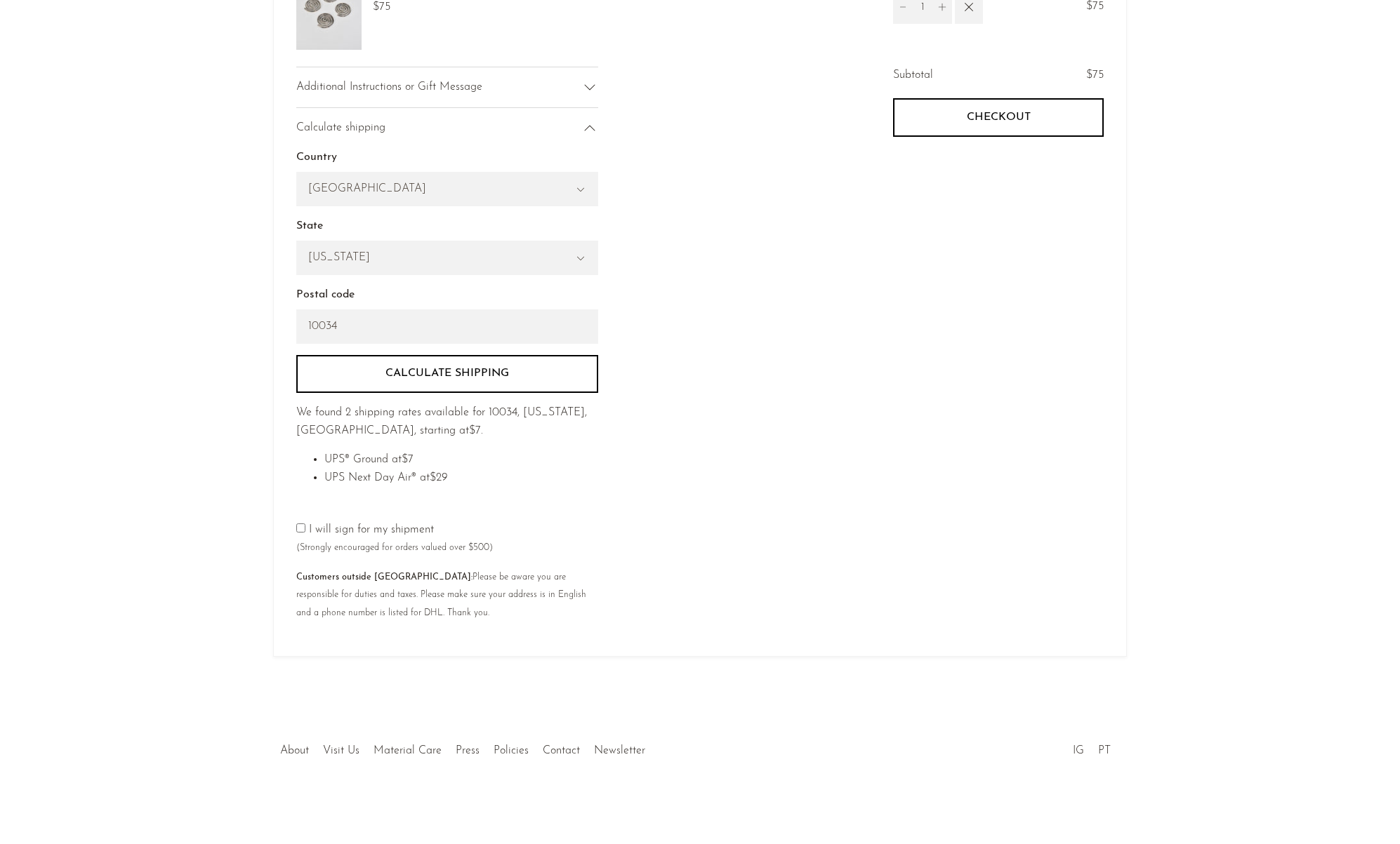
scroll to position [155, 0]
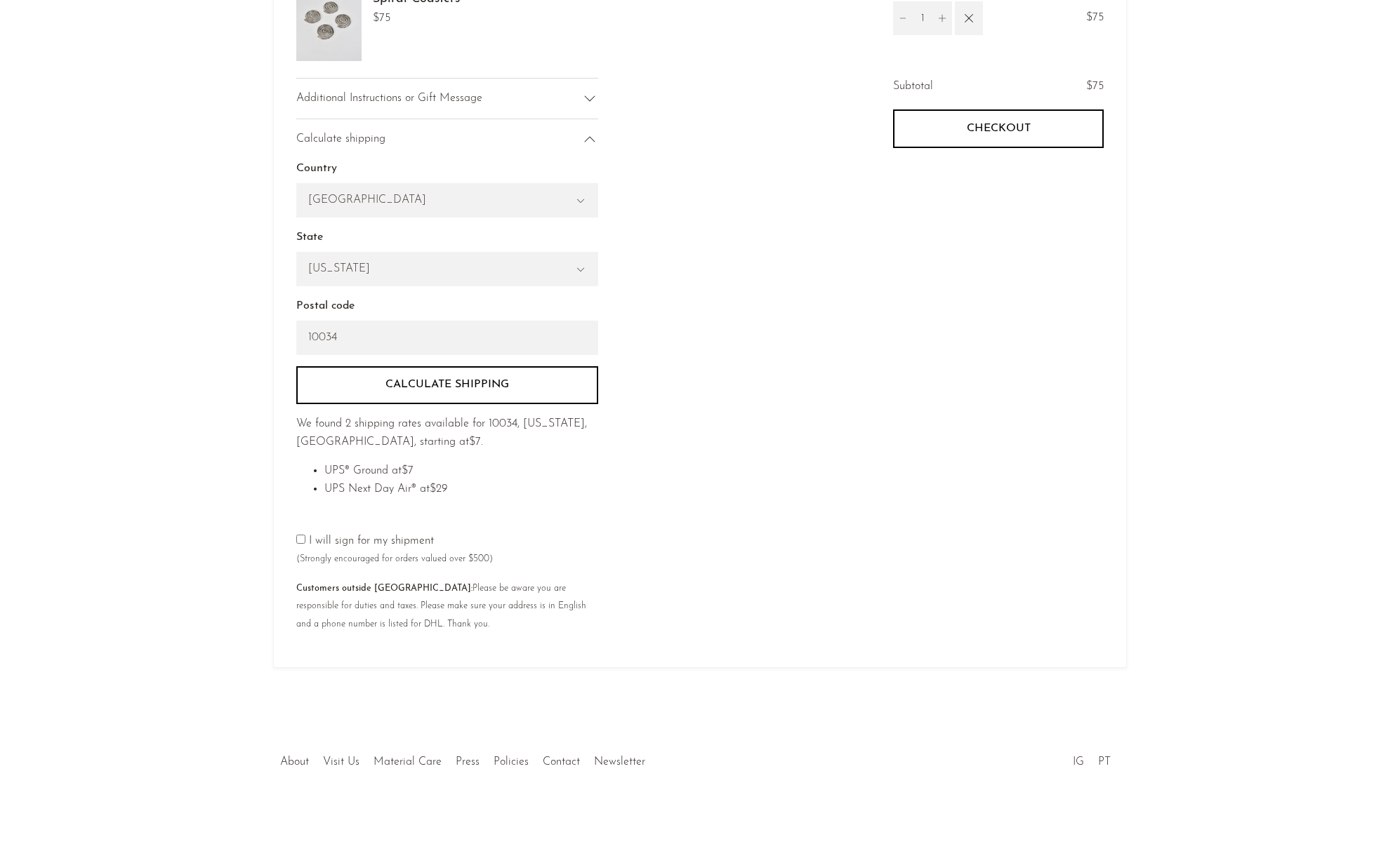
click at [935, 126] on button "Checkout" at bounding box center [998, 128] width 211 height 38
